Goal: Check status: Check status

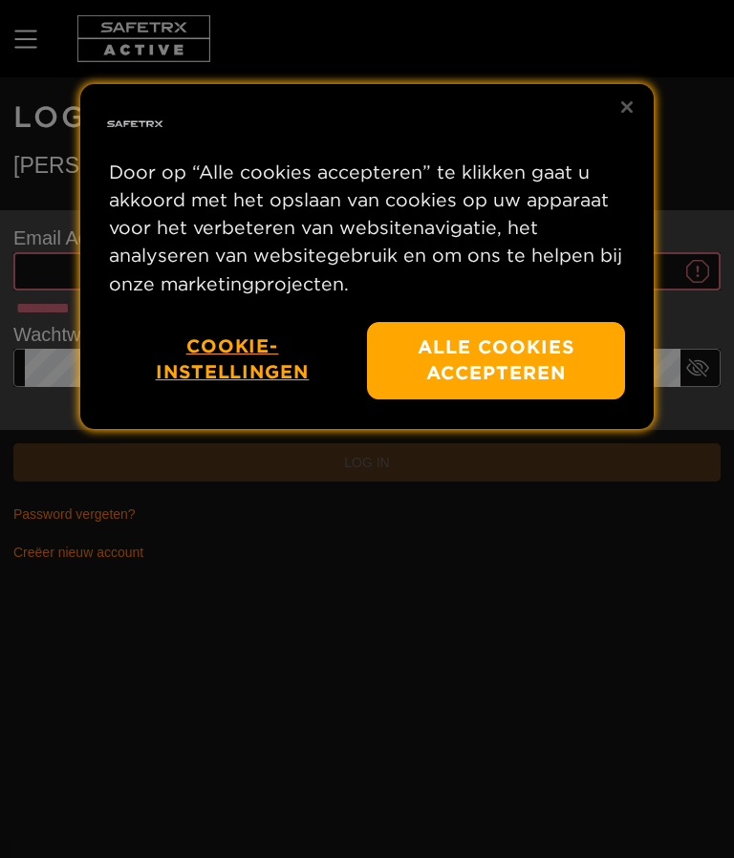
click at [560, 373] on button "Alle cookies accepteren" at bounding box center [496, 360] width 258 height 77
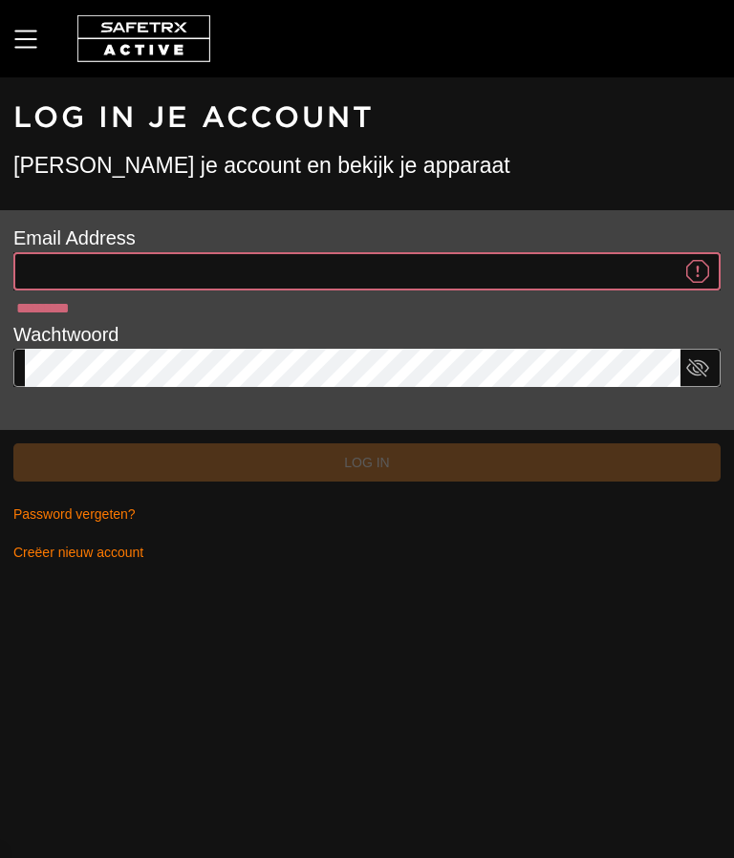
click at [495, 261] on input "*********" at bounding box center [352, 271] width 655 height 38
type input "**********"
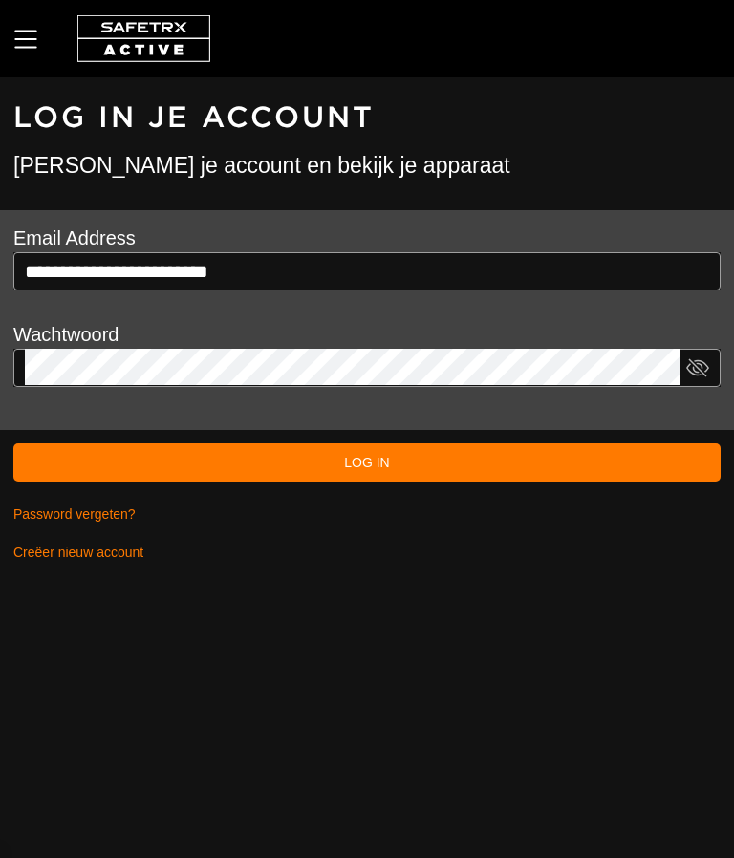
click at [491, 464] on span "Log in" at bounding box center [367, 462] width 676 height 23
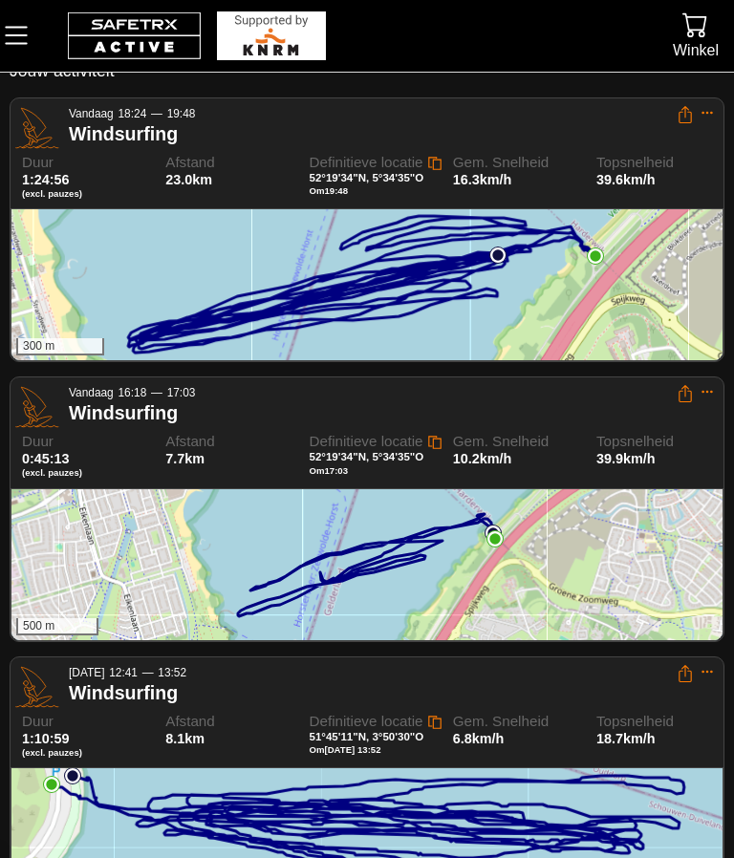
scroll to position [82, 0]
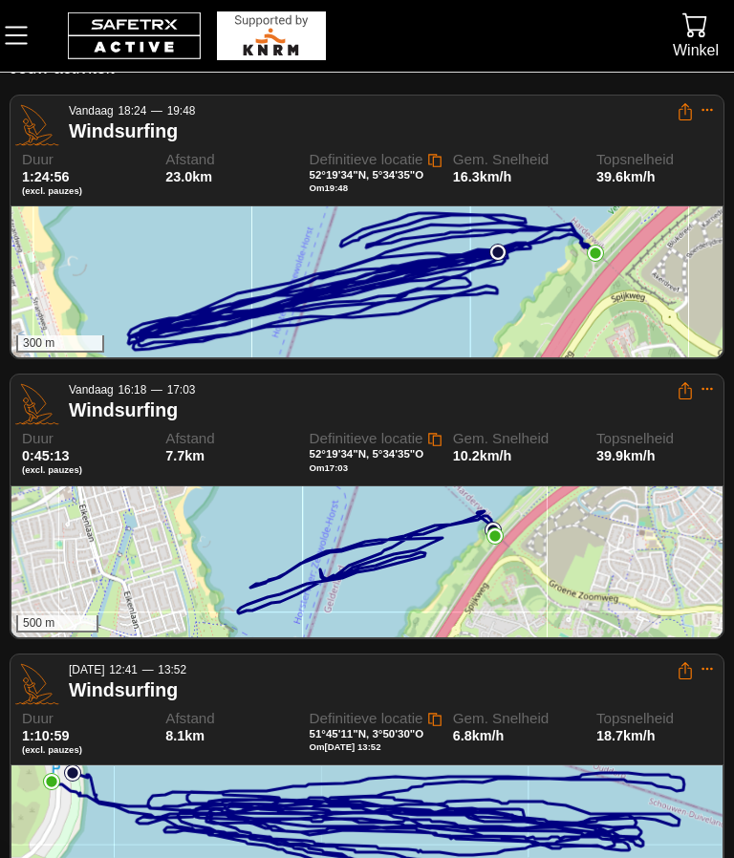
click at [501, 255] on img at bounding box center [497, 252] width 17 height 17
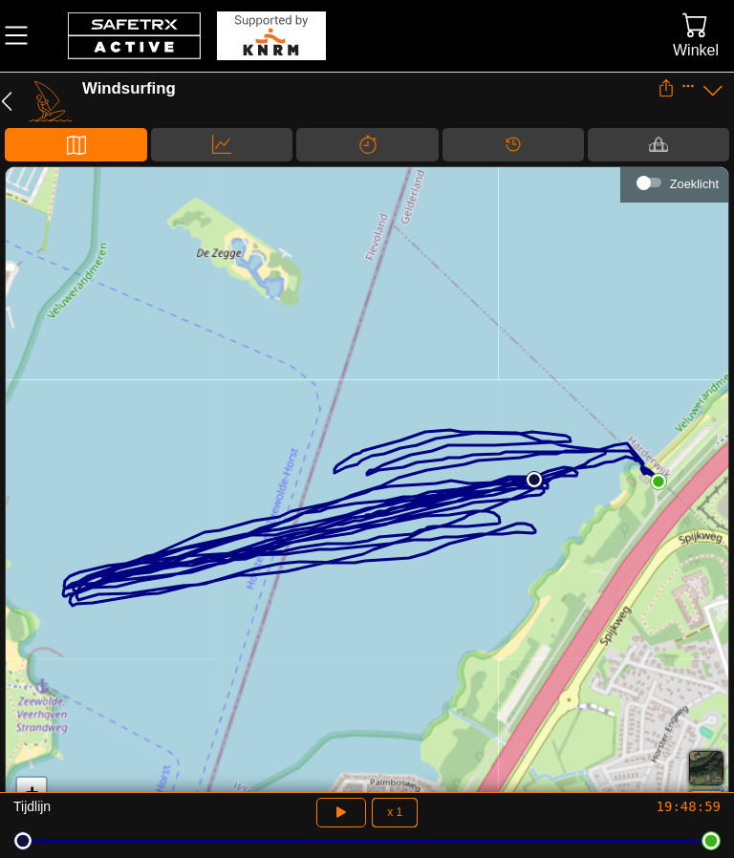
click at [411, 827] on button "x 1" at bounding box center [395, 813] width 46 height 30
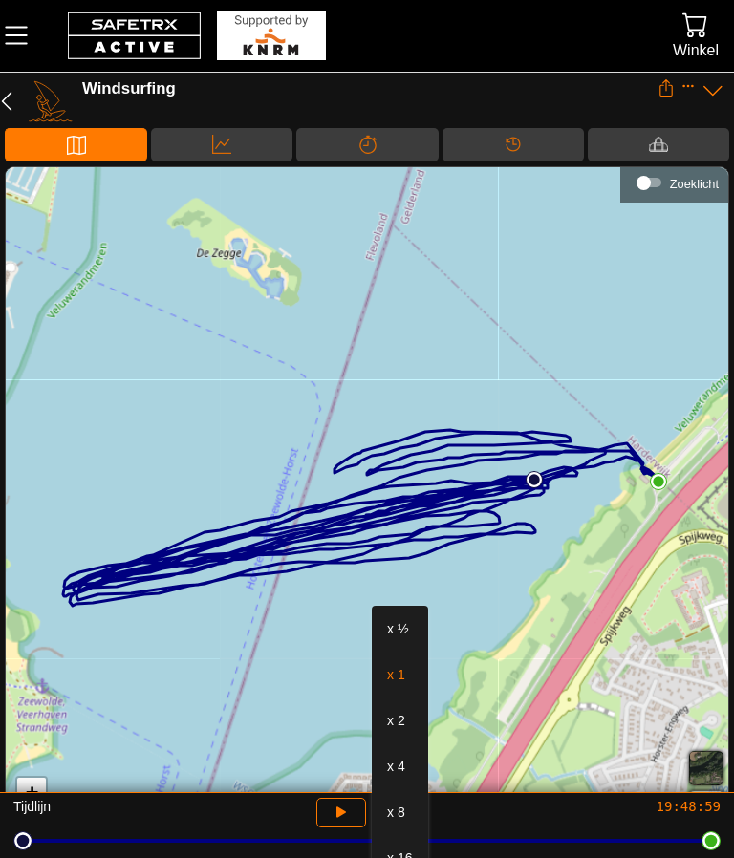
click at [417, 726] on div "x 2" at bounding box center [399, 720] width 55 height 46
type input "2"
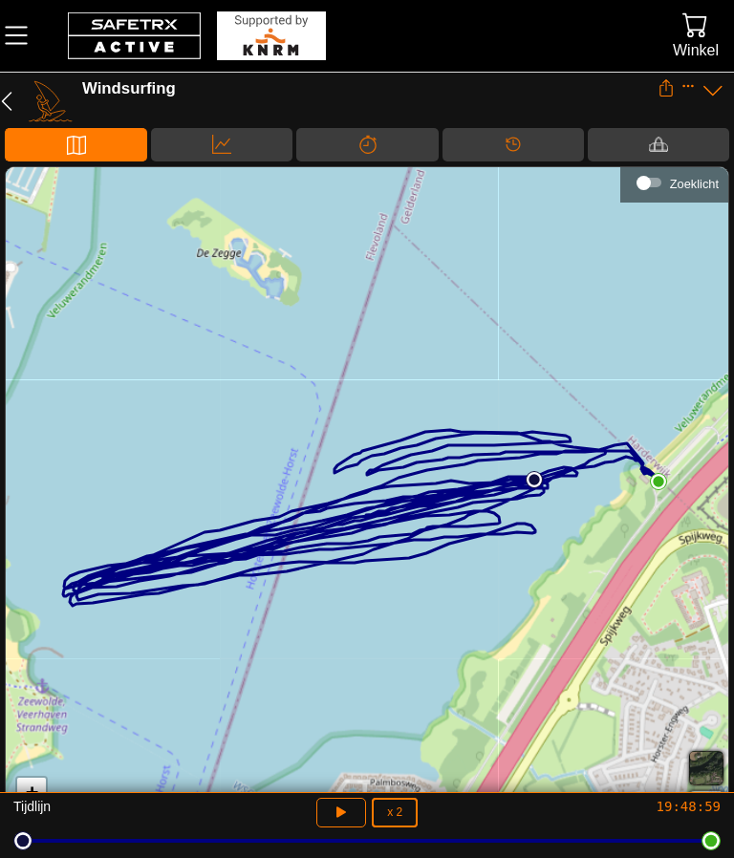
click at [340, 818] on icon "button" at bounding box center [338, 809] width 14 height 15
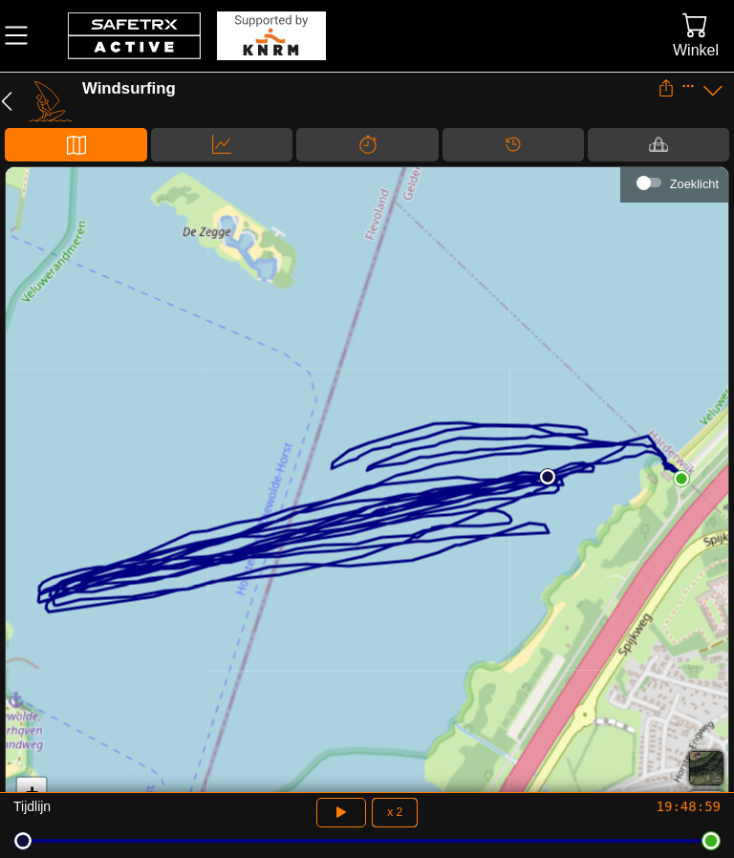
click at [18, 92] on button "button" at bounding box center [6, 101] width 31 height 44
